Goal: Task Accomplishment & Management: Complete application form

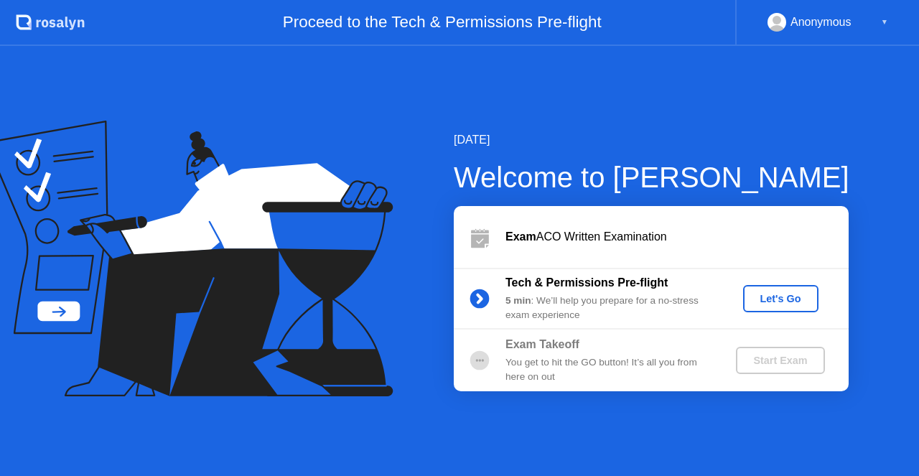
click at [785, 299] on div "Let's Go" at bounding box center [781, 298] width 64 height 11
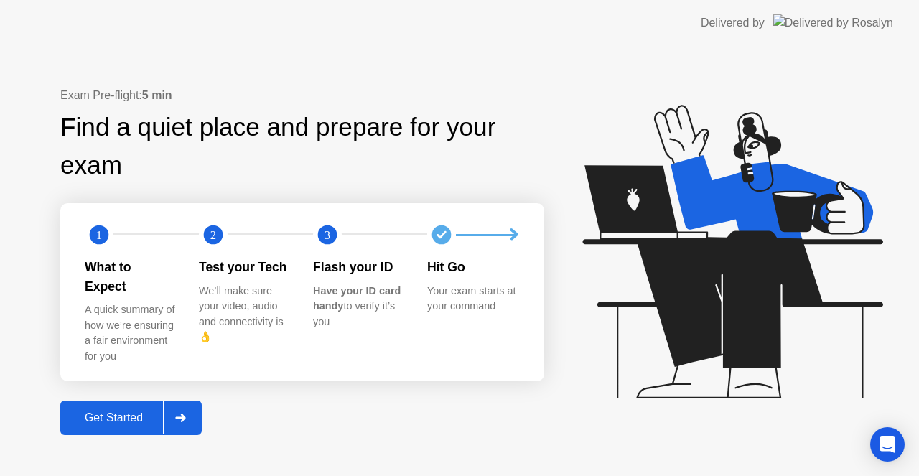
click at [126, 412] on div "Get Started" at bounding box center [114, 417] width 98 height 13
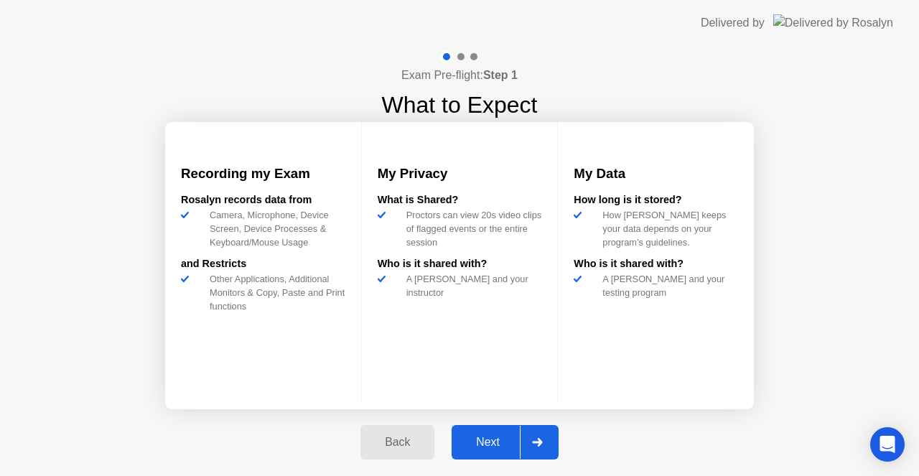
click at [486, 432] on button "Next" at bounding box center [505, 442] width 107 height 34
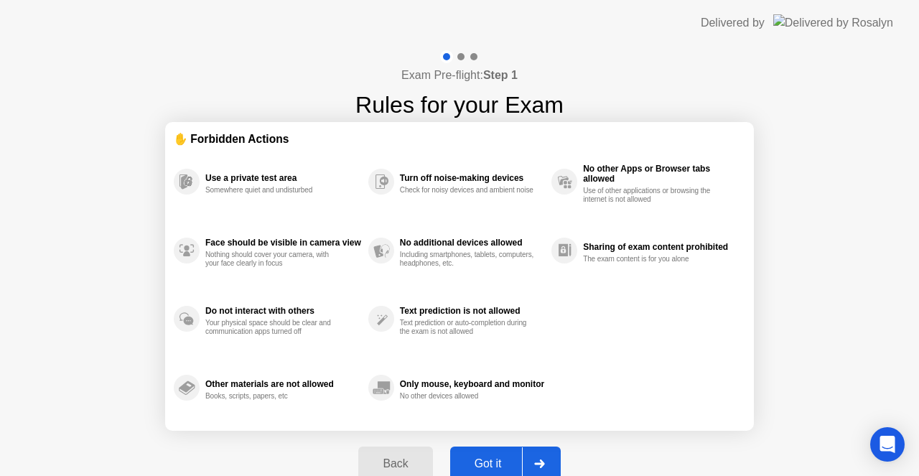
click at [491, 457] on div "Got it" at bounding box center [487, 463] width 67 height 13
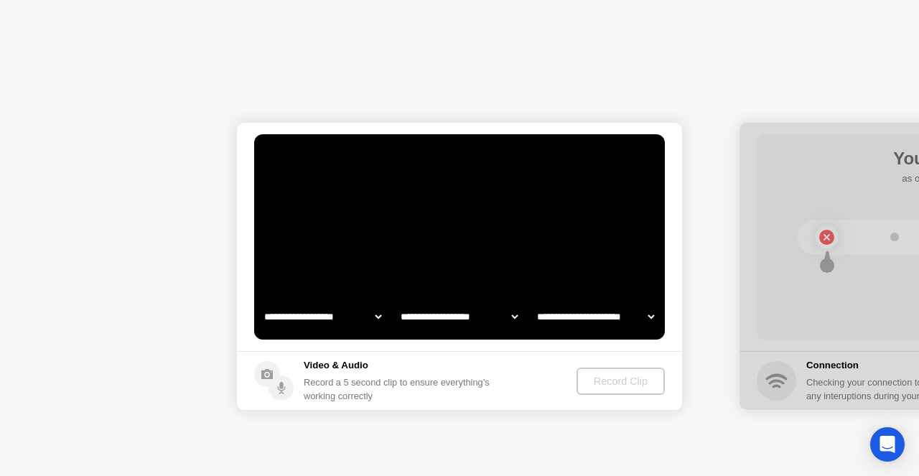
select select "**********"
select select "*******"
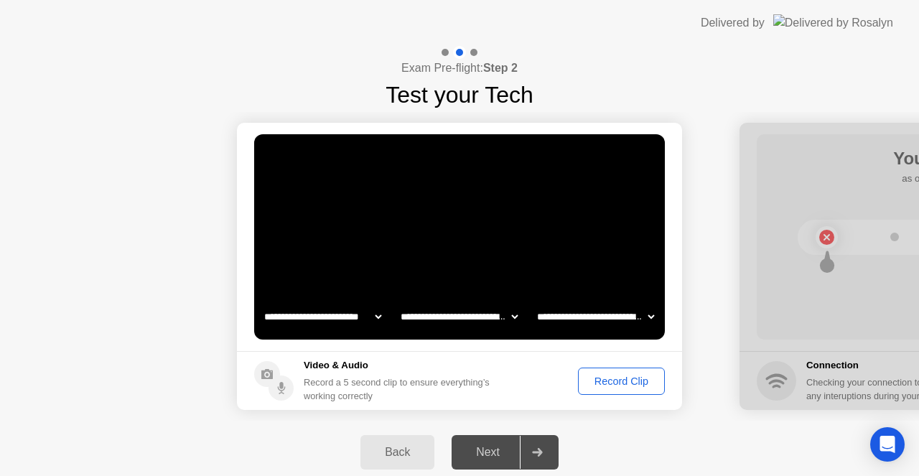
click at [616, 380] on div "Record Clip" at bounding box center [621, 380] width 77 height 11
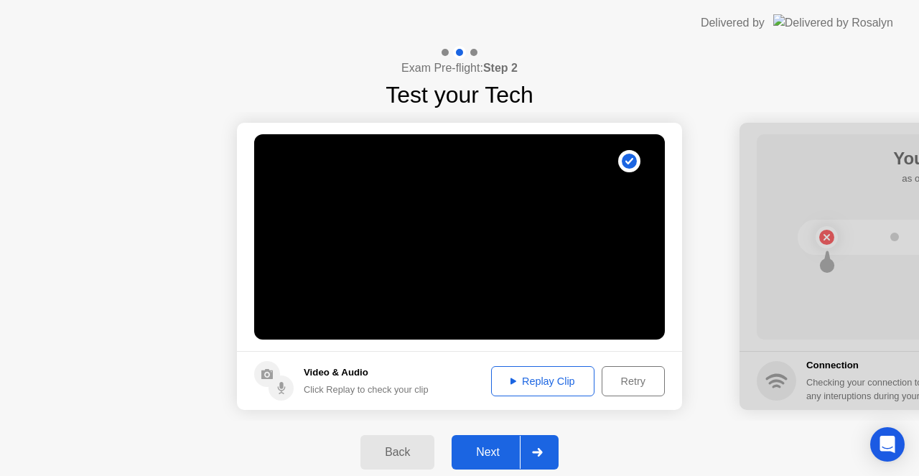
click at [566, 383] on div "Replay Clip" at bounding box center [542, 380] width 93 height 11
click at [492, 450] on div "Next" at bounding box center [488, 452] width 64 height 13
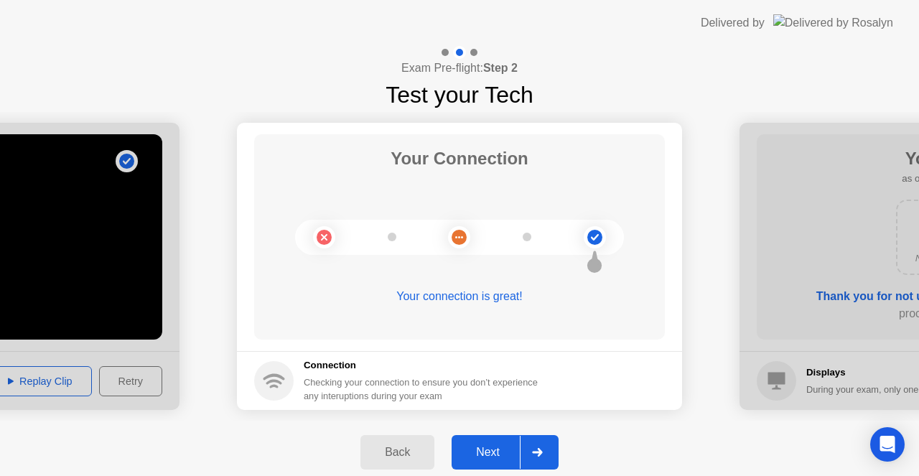
click at [492, 450] on div "Next" at bounding box center [488, 452] width 64 height 13
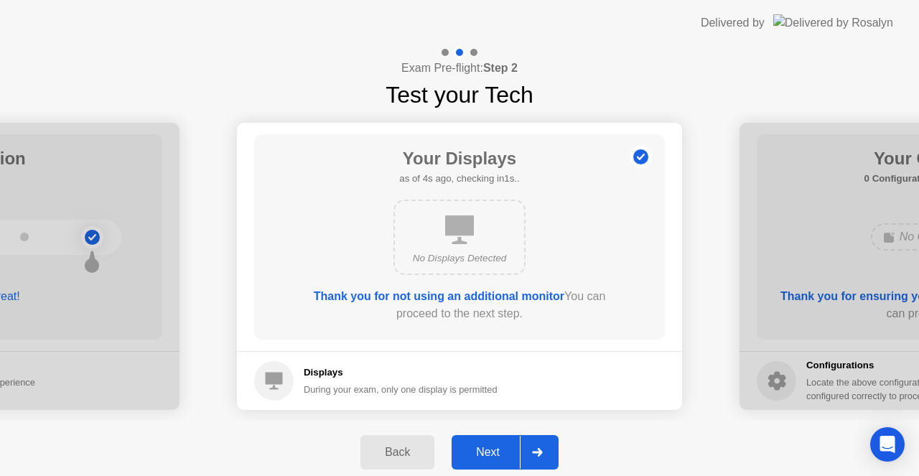
click at [492, 450] on div "Next" at bounding box center [488, 452] width 64 height 13
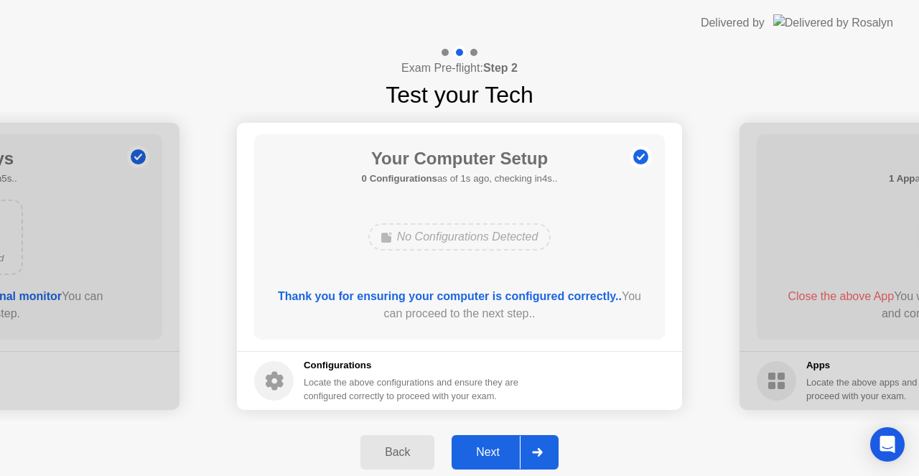
click at [492, 450] on div "Next" at bounding box center [488, 452] width 64 height 13
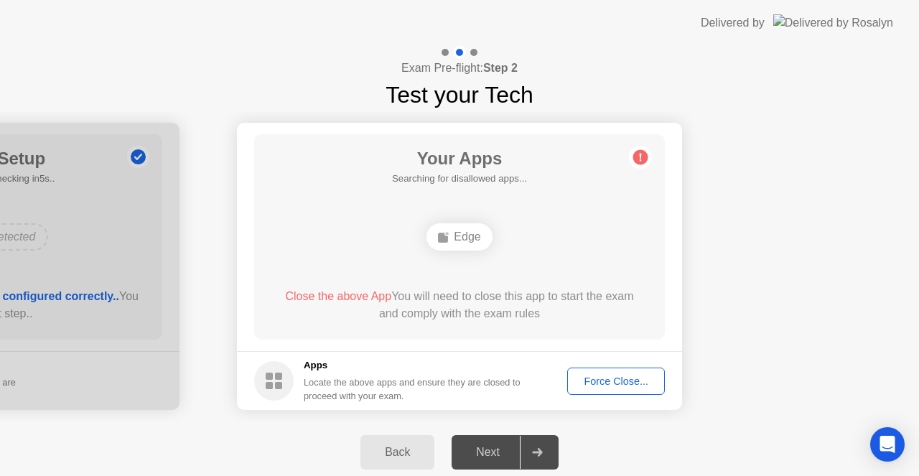
click at [486, 448] on div "Next" at bounding box center [488, 452] width 64 height 13
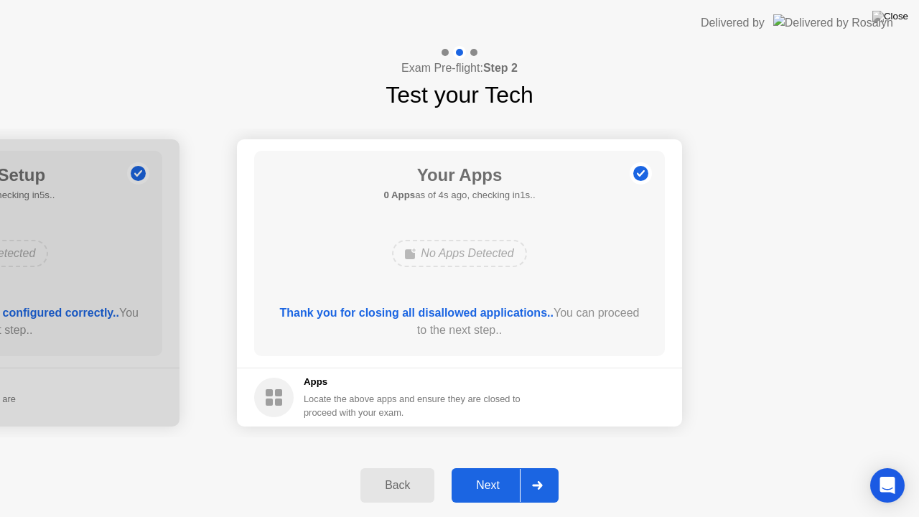
click at [485, 475] on div "Next" at bounding box center [488, 485] width 64 height 13
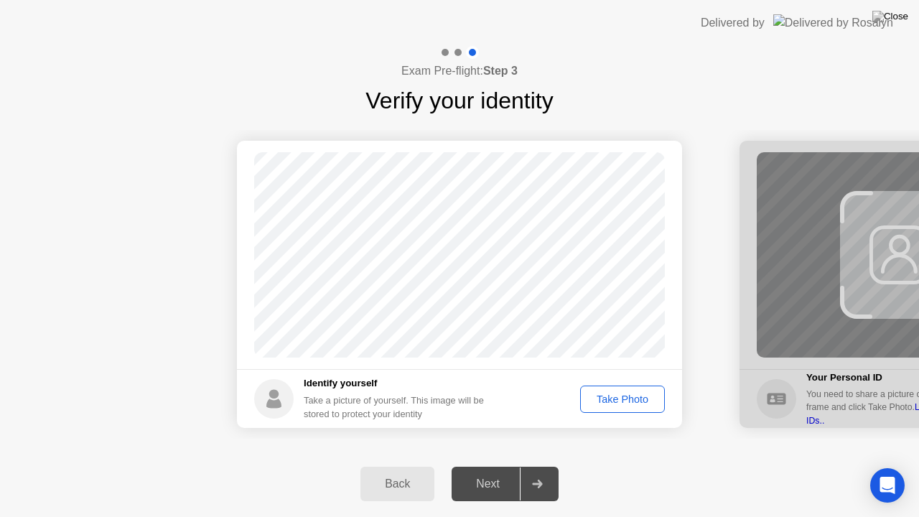
click at [635, 398] on div "Take Photo" at bounding box center [622, 398] width 75 height 11
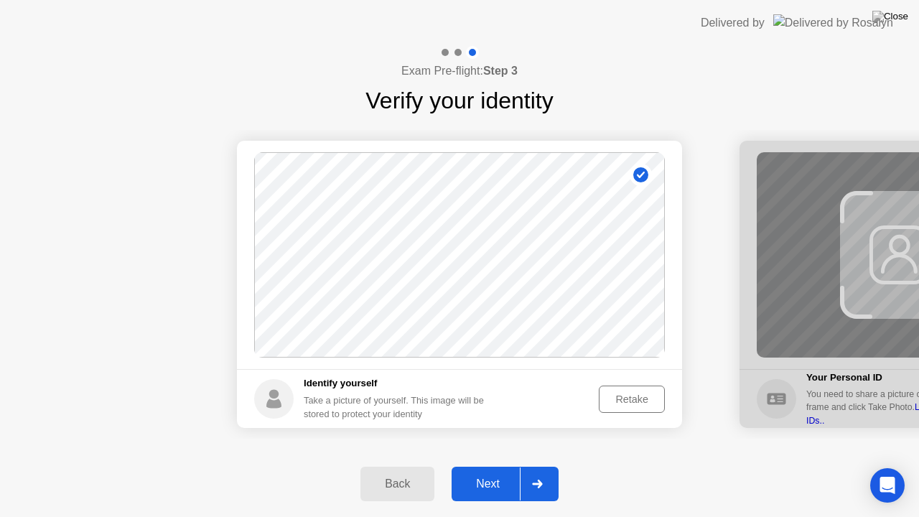
click at [472, 475] on div "Next" at bounding box center [488, 483] width 64 height 13
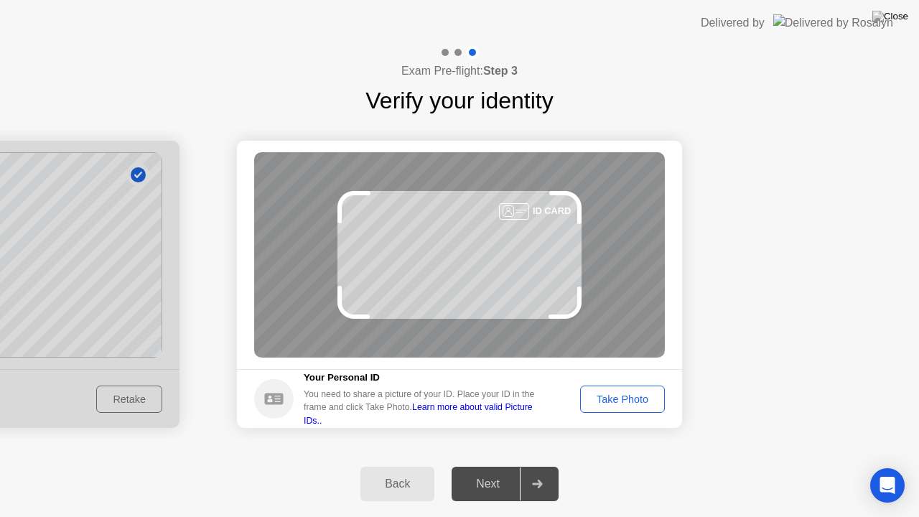
click at [616, 401] on div "Take Photo" at bounding box center [622, 398] width 75 height 11
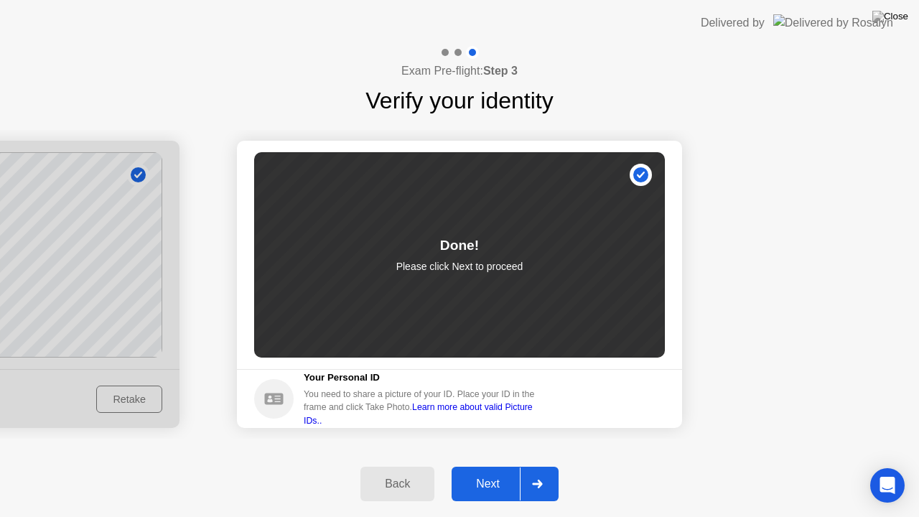
click at [492, 475] on div "Next" at bounding box center [488, 483] width 64 height 13
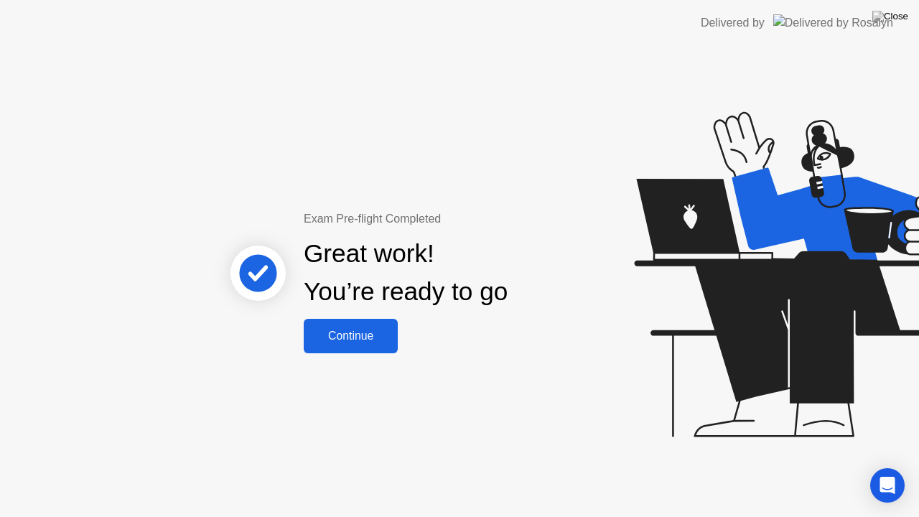
click at [385, 322] on button "Continue" at bounding box center [351, 336] width 94 height 34
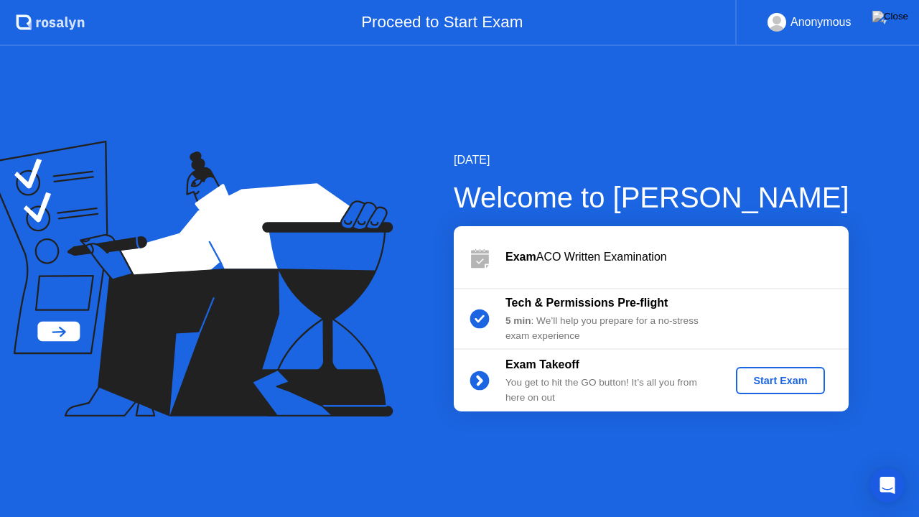
click at [790, 376] on div "Start Exam" at bounding box center [780, 380] width 77 height 11
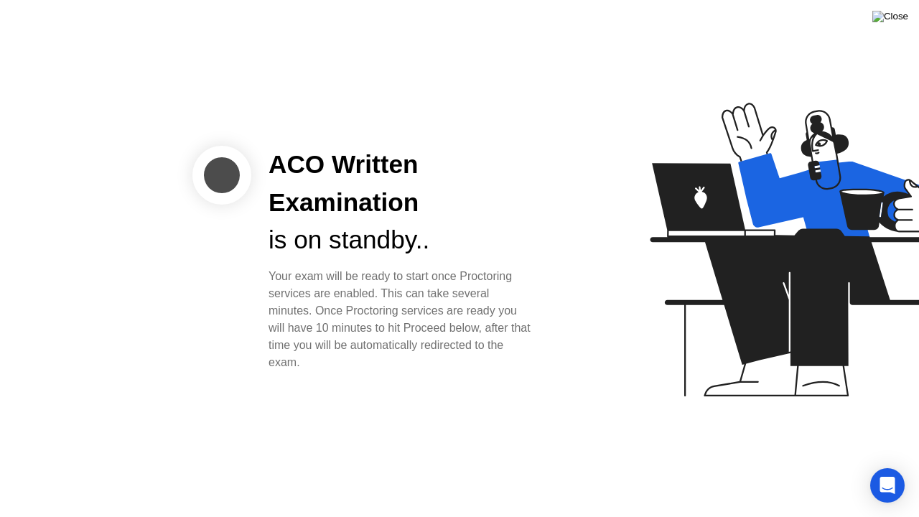
click at [902, 14] on img at bounding box center [890, 16] width 36 height 11
click at [903, 18] on img at bounding box center [890, 16] width 36 height 11
